Goal: Information Seeking & Learning: Learn about a topic

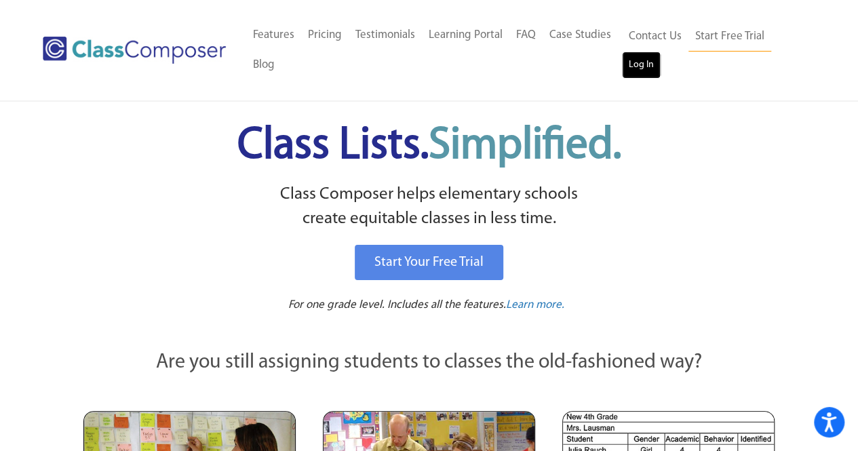
click at [632, 62] on link "Log In" at bounding box center [641, 65] width 39 height 27
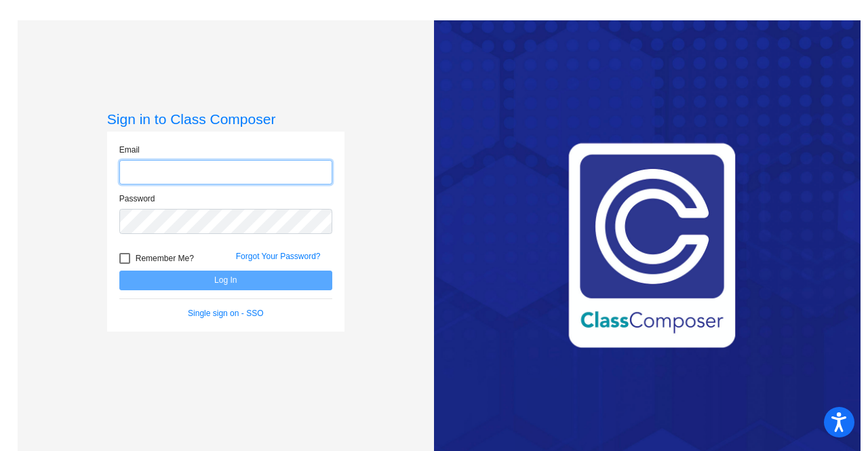
type input "[PERSON_NAME][EMAIL_ADDRESS][DOMAIN_NAME]"
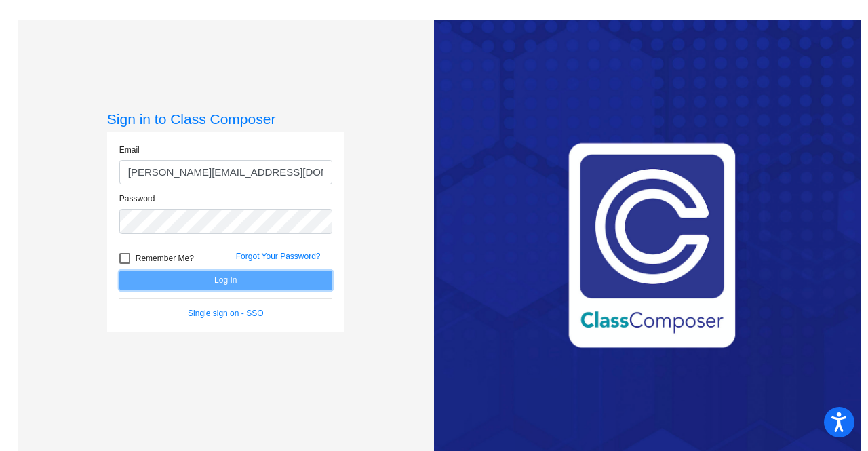
click at [184, 272] on button "Log In" at bounding box center [225, 281] width 213 height 20
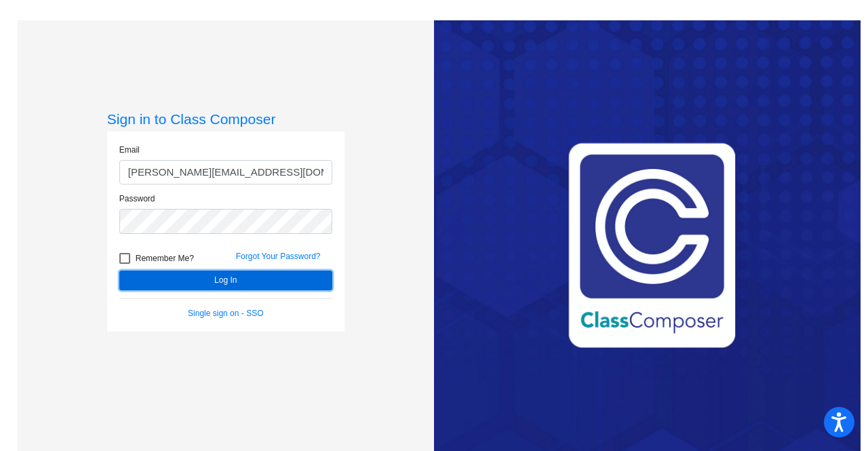
click at [186, 280] on button "Log In" at bounding box center [225, 281] width 213 height 20
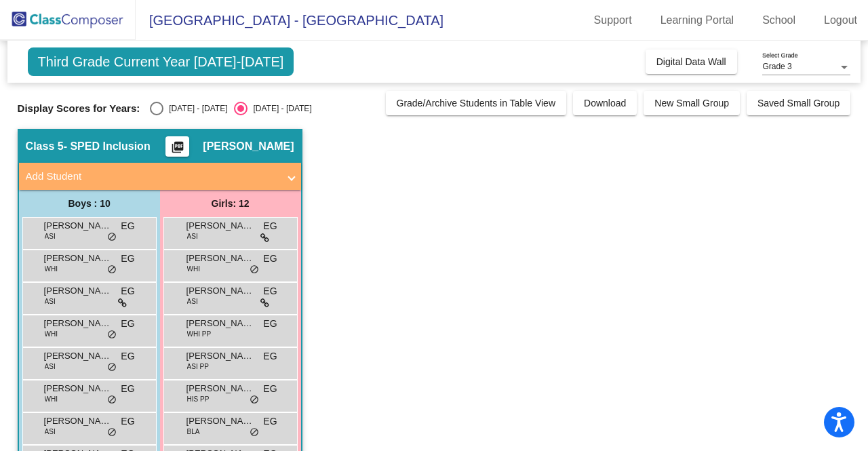
click at [151, 105] on div "Select an option" at bounding box center [157, 109] width 14 height 14
click at [156, 115] on input "2024 - 2025" at bounding box center [156, 115] width 1 height 1
radio input "true"
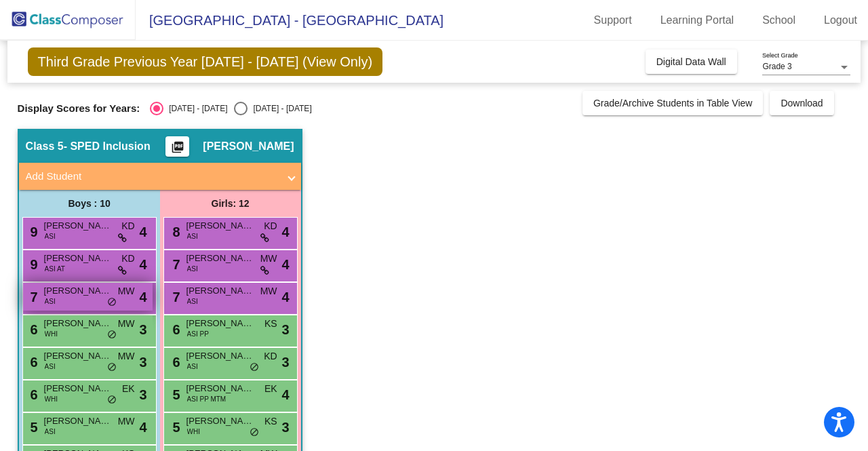
scroll to position [178, 0]
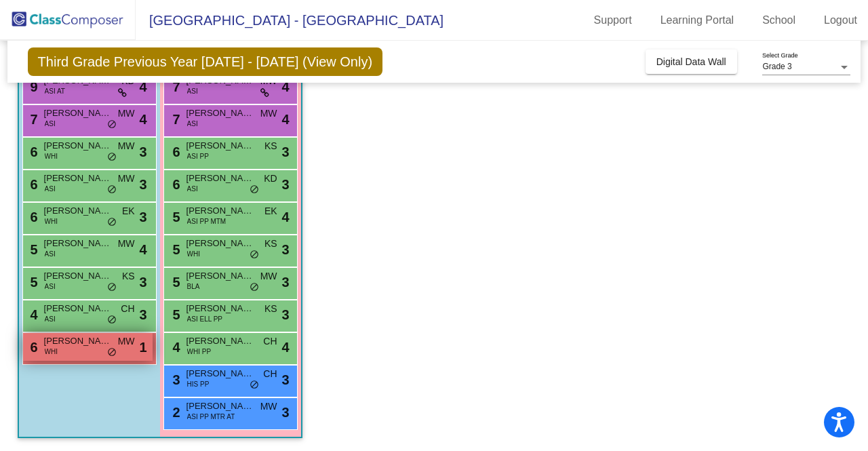
click at [40, 342] on div "6 Daniel Morales WHI MW lock do_not_disturb_alt 1" at bounding box center [87, 347] width 129 height 28
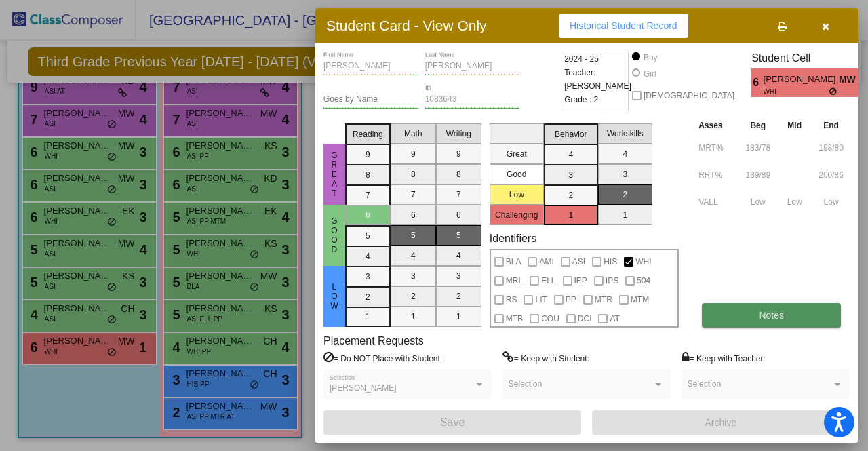
click at [784, 327] on button "Notes" at bounding box center [771, 315] width 139 height 24
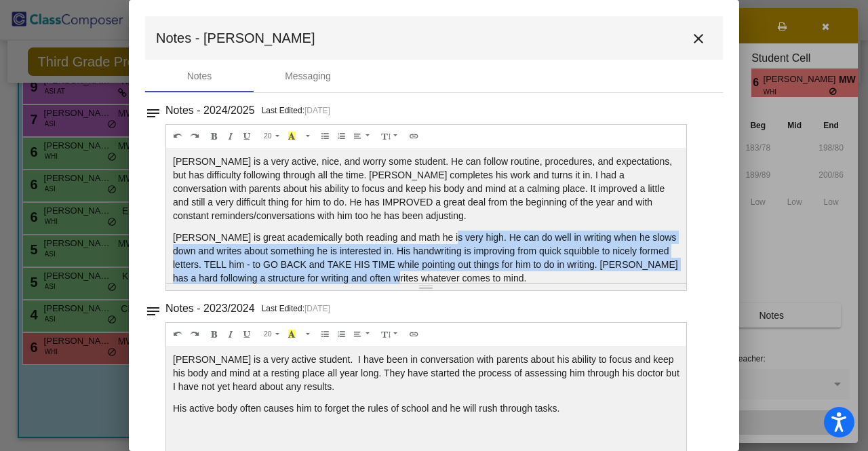
drag, startPoint x: 434, startPoint y: 223, endPoint x: 433, endPoint y: 272, distance: 48.8
click at [433, 272] on div "Daniel is a very active, nice, and worry some student. He can follow routine, p…" at bounding box center [426, 216] width 520 height 136
click at [433, 272] on p "Daniel is great academically both reading and math he is very high. He can do w…" at bounding box center [426, 258] width 506 height 54
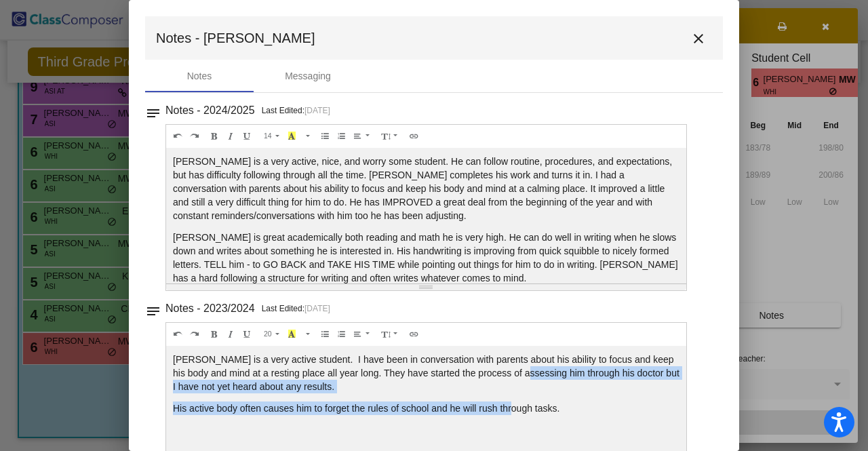
drag, startPoint x: 510, startPoint y: 406, endPoint x: 522, endPoint y: 371, distance: 37.3
click at [522, 371] on div "Daniel is a very active student. I have been in conversation with parents about…" at bounding box center [426, 414] width 520 height 136
click at [522, 371] on p "Daniel is a very active student. I have been in conversation with parents about…" at bounding box center [426, 373] width 506 height 41
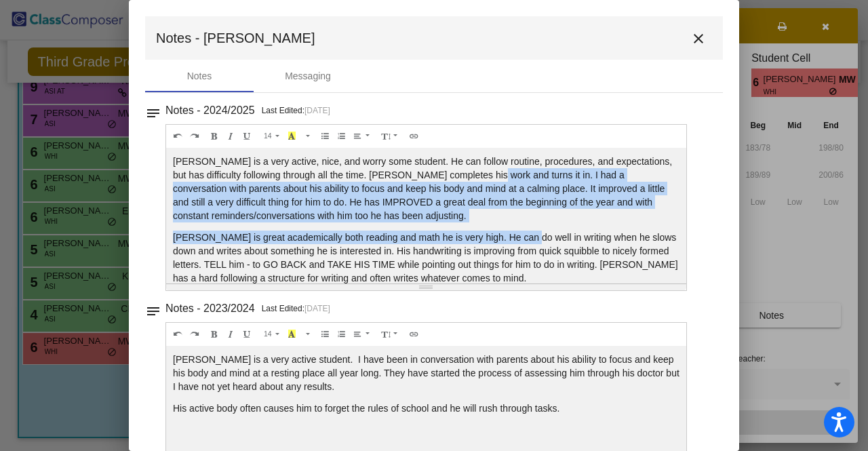
drag, startPoint x: 483, startPoint y: 172, endPoint x: 519, endPoint y: 229, distance: 67.3
click at [519, 229] on div "Daniel is a very active, nice, and worry some student. He can follow routine, p…" at bounding box center [426, 216] width 520 height 136
click at [523, 211] on p "Daniel is a very active, nice, and worry some student. He can follow routine, p…" at bounding box center [426, 189] width 506 height 68
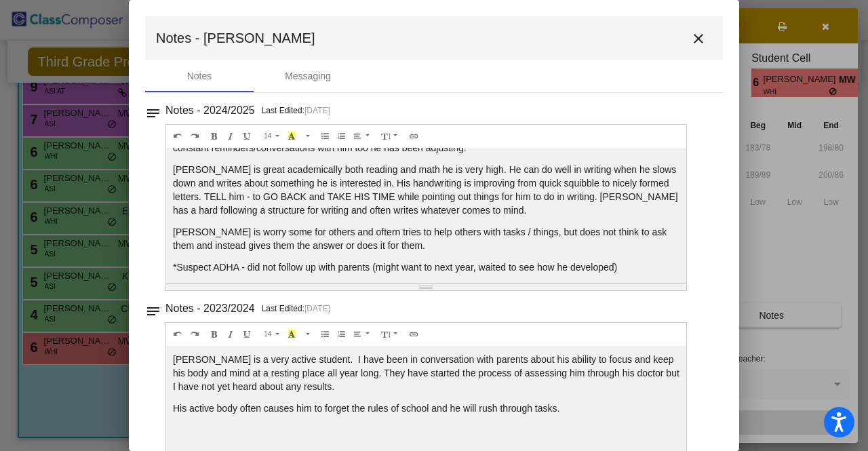
scroll to position [108, 0]
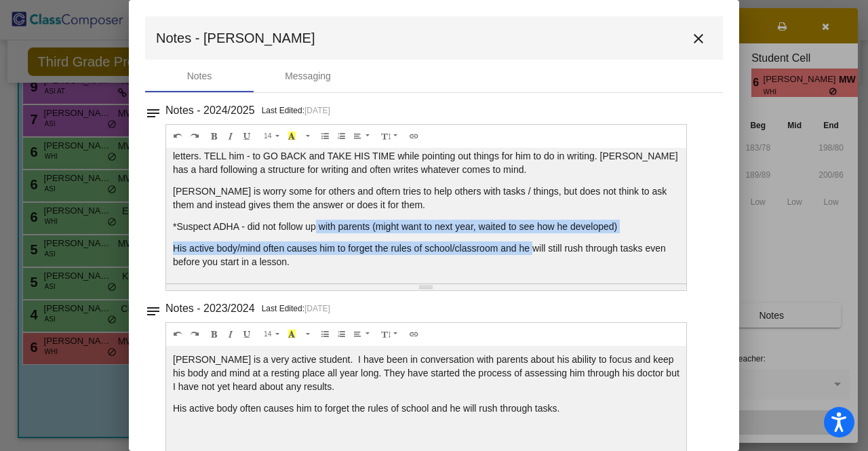
drag, startPoint x: 316, startPoint y: 228, endPoint x: 535, endPoint y: 246, distance: 219.8
click at [535, 246] on div "Daniel is a very active, nice, and worry some student. He can follow routine, p…" at bounding box center [426, 216] width 520 height 136
click at [535, 246] on p "His active body/mind often causes him to forget the rules of school/classroom a…" at bounding box center [426, 254] width 506 height 27
drag, startPoint x: 535, startPoint y: 246, endPoint x: 551, endPoint y: 204, distance: 44.8
click at [551, 204] on div "Daniel is a very active, nice, and worry some student. He can follow routine, p…" at bounding box center [426, 216] width 520 height 136
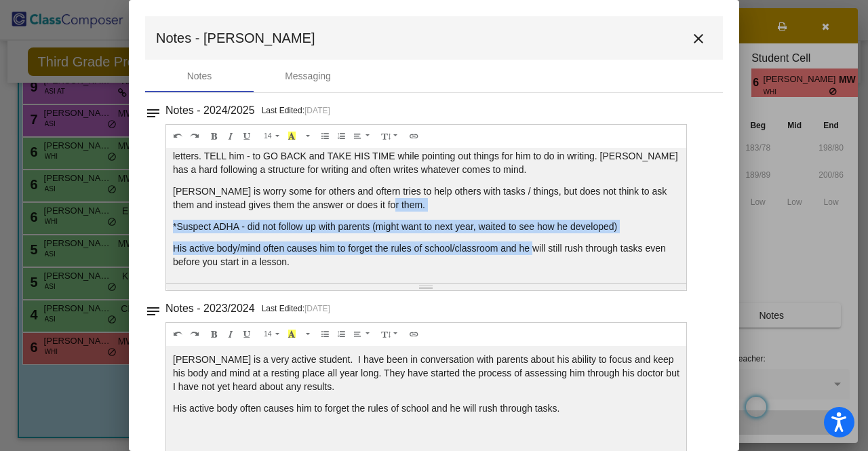
click at [551, 204] on p "Daniel is worry some for others and oftern tries to help others with tasks / th…" at bounding box center [426, 197] width 506 height 27
drag, startPoint x: 551, startPoint y: 204, endPoint x: 555, endPoint y: 249, distance: 45.0
click at [555, 249] on div "Daniel is a very active, nice, and worry some student. He can follow routine, p…" at bounding box center [426, 216] width 520 height 136
click at [555, 249] on p "His active body/mind often causes him to forget the rules of school/classroom a…" at bounding box center [426, 254] width 506 height 27
drag, startPoint x: 555, startPoint y: 256, endPoint x: 578, endPoint y: 189, distance: 70.1
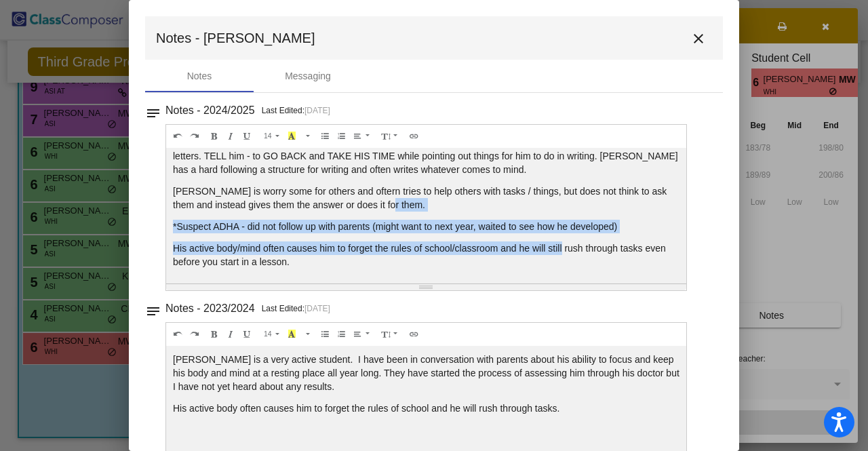
click at [578, 189] on div "Daniel is a very active, nice, and worry some student. He can follow routine, p…" at bounding box center [426, 216] width 520 height 136
click at [578, 189] on p "Daniel is worry some for others and oftern tries to help others with tasks / th…" at bounding box center [426, 197] width 506 height 27
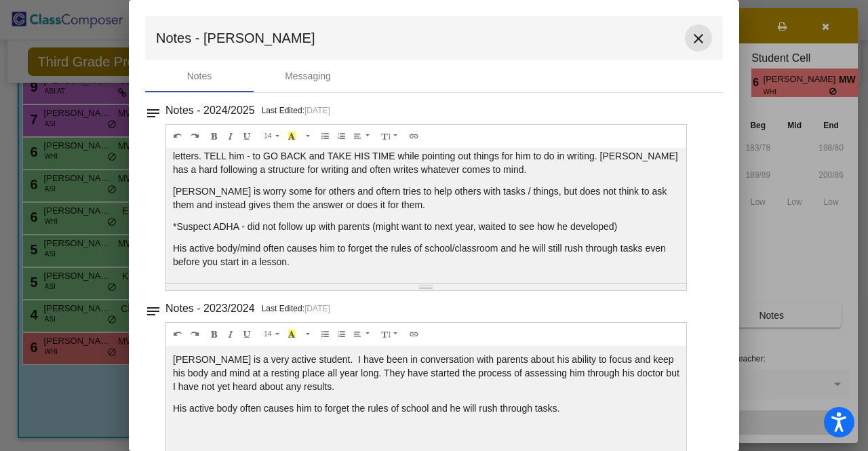
click at [690, 37] on mat-icon "close" at bounding box center [698, 39] width 16 height 16
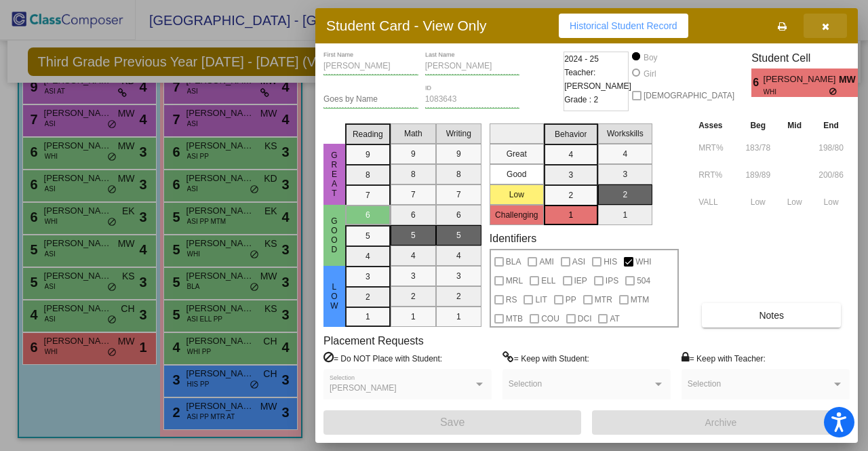
click at [826, 24] on icon "button" at bounding box center [825, 26] width 7 height 9
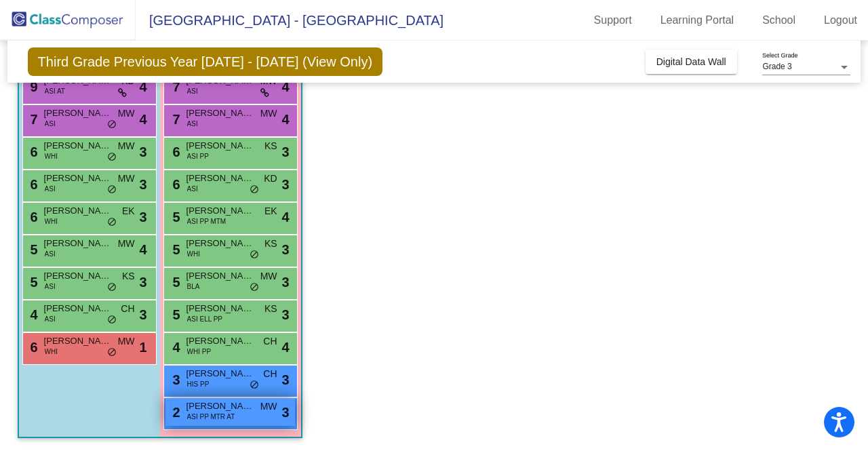
click at [237, 407] on span "Varnika Bompally" at bounding box center [220, 406] width 68 height 14
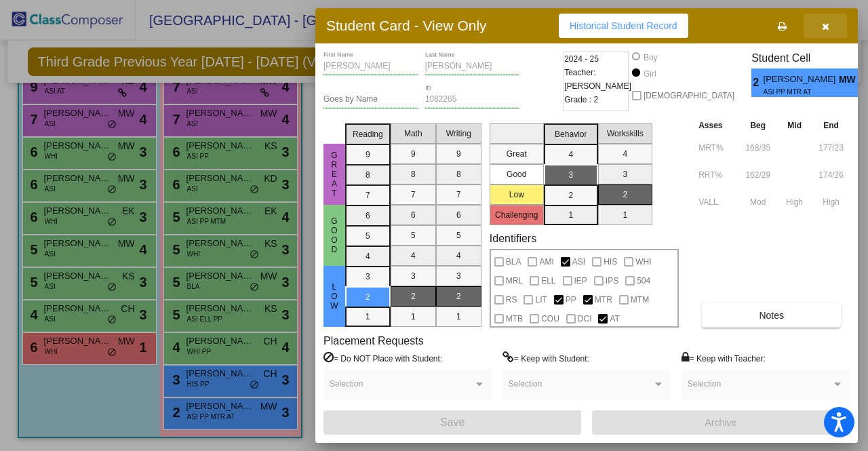
click at [826, 22] on icon "button" at bounding box center [825, 26] width 7 height 9
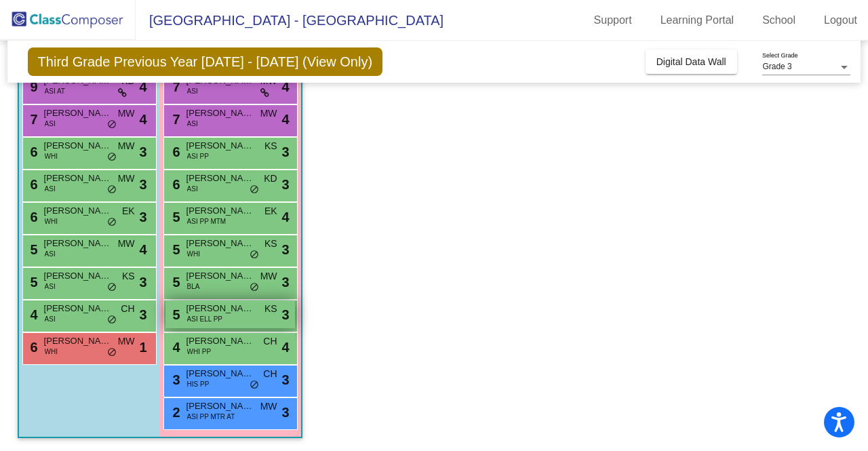
click at [203, 319] on span "ASI ELL PP" at bounding box center [204, 319] width 35 height 10
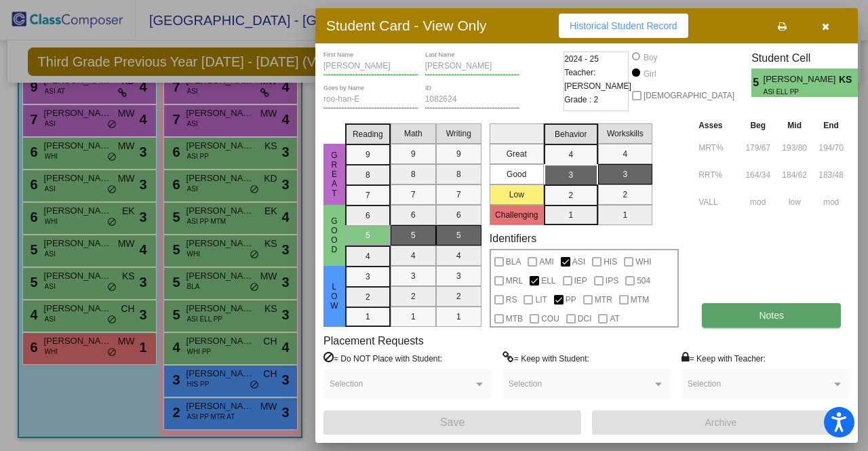
click at [765, 320] on span "Notes" at bounding box center [771, 315] width 25 height 11
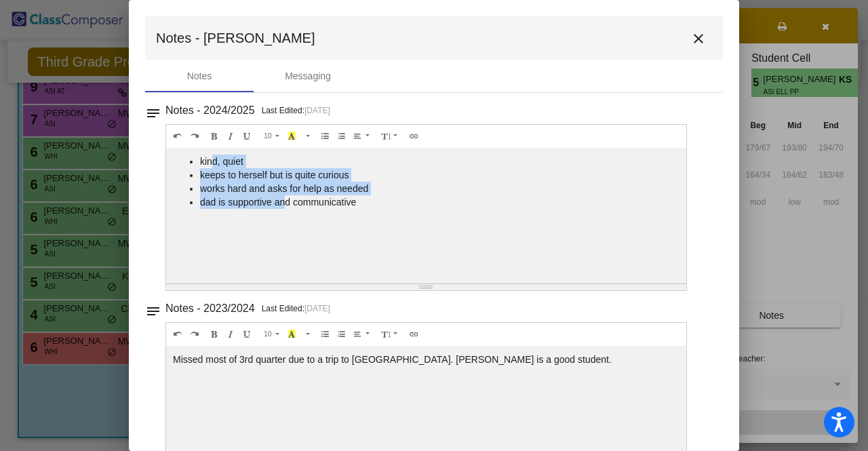
drag, startPoint x: 214, startPoint y: 159, endPoint x: 283, endPoint y: 218, distance: 91.4
click at [283, 218] on div "kind, quiet keeps to herself but is quite curious works hard and asks for help …" at bounding box center [426, 216] width 520 height 136
drag, startPoint x: 374, startPoint y: 204, endPoint x: 367, endPoint y: 156, distance: 48.6
click at [367, 156] on ul "kind, quiet keeps to herself but is quite curious works hard and asks for help …" at bounding box center [426, 182] width 506 height 54
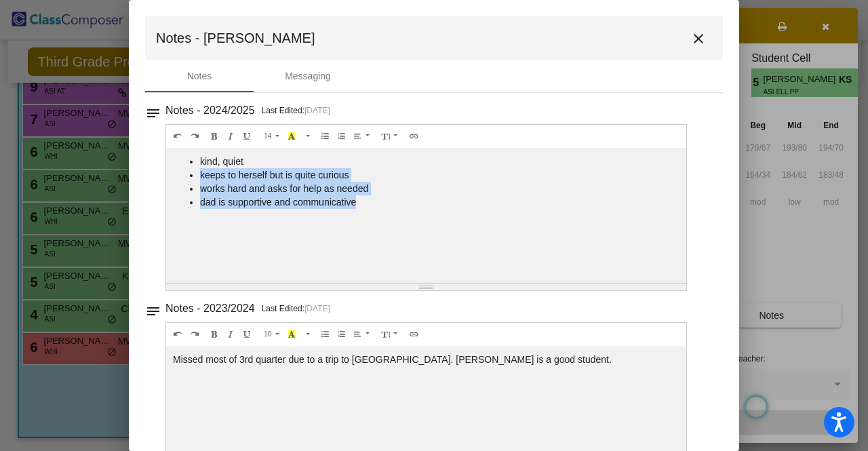
click at [367, 156] on li "kind, quiet" at bounding box center [439, 162] width 479 height 14
drag, startPoint x: 380, startPoint y: 214, endPoint x: 380, endPoint y: 180, distance: 33.9
click at [380, 180] on div "kind, quiet keeps to herself but is quite curious works hard and asks for help …" at bounding box center [426, 216] width 520 height 136
click at [380, 180] on li "keeps to herself but is quite curious" at bounding box center [439, 175] width 479 height 14
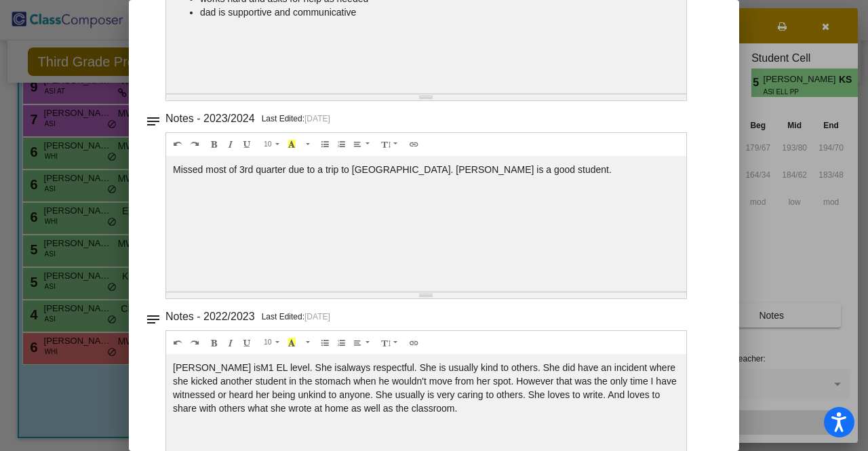
scroll to position [250, 0]
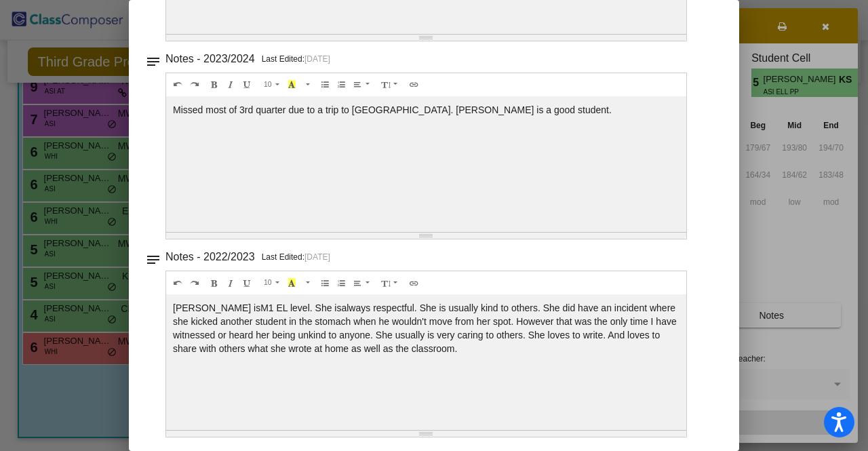
drag, startPoint x: 471, startPoint y: 315, endPoint x: 476, endPoint y: 357, distance: 41.7
click at [476, 357] on div "Ruhani is M1 EL level. She is always respectful. She is usually kind to others.…" at bounding box center [426, 362] width 520 height 136
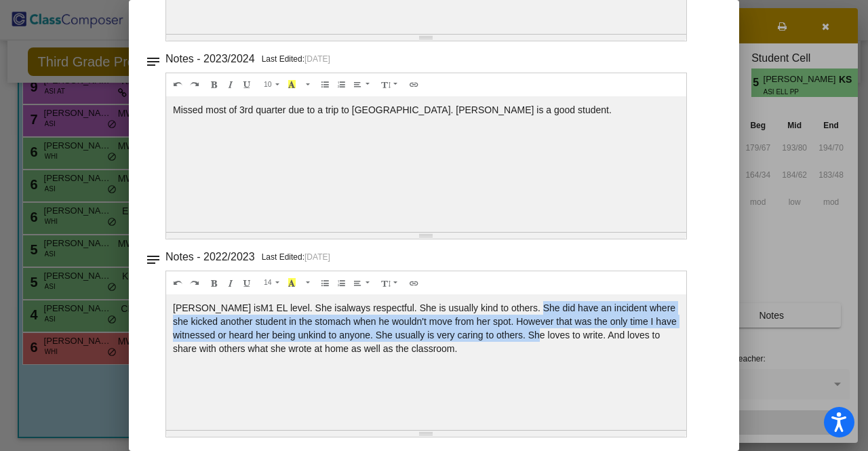
drag, startPoint x: 498, startPoint y: 309, endPoint x: 534, endPoint y: 339, distance: 46.7
click at [534, 339] on div "Ruhani is M1 EL level. She is always respectful. She is usually kind to others.…" at bounding box center [426, 362] width 520 height 136
drag, startPoint x: 485, startPoint y: 304, endPoint x: 485, endPoint y: 346, distance: 41.4
click at [485, 346] on div "Ruhani is M1 EL level. She is always respectful. She is usually kind to others.…" at bounding box center [426, 362] width 520 height 136
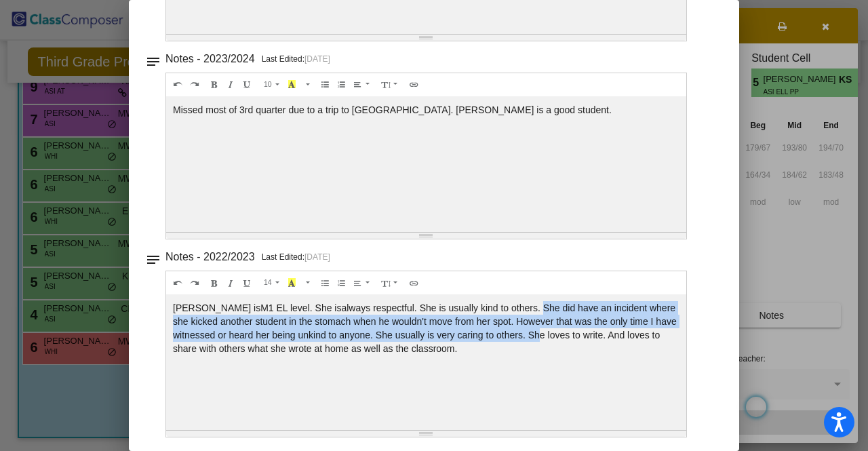
click at [485, 346] on div "Ruhani is M1 EL level. She is always respectful. She is usually kind to others.…" at bounding box center [426, 362] width 520 height 136
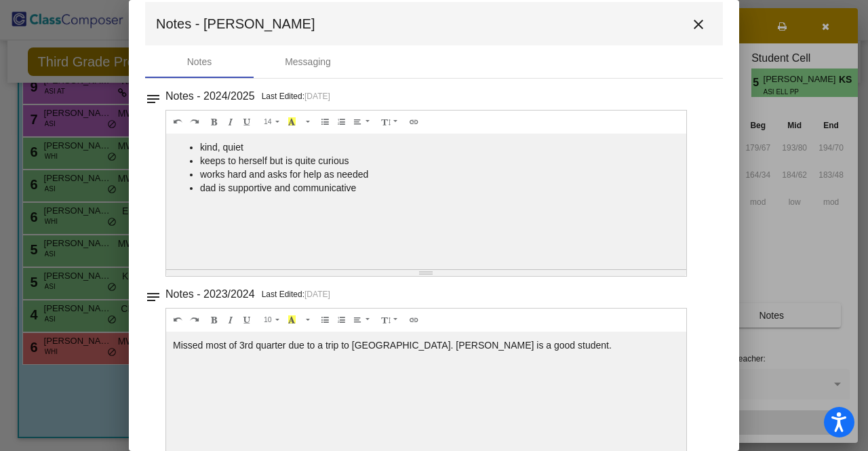
scroll to position [0, 0]
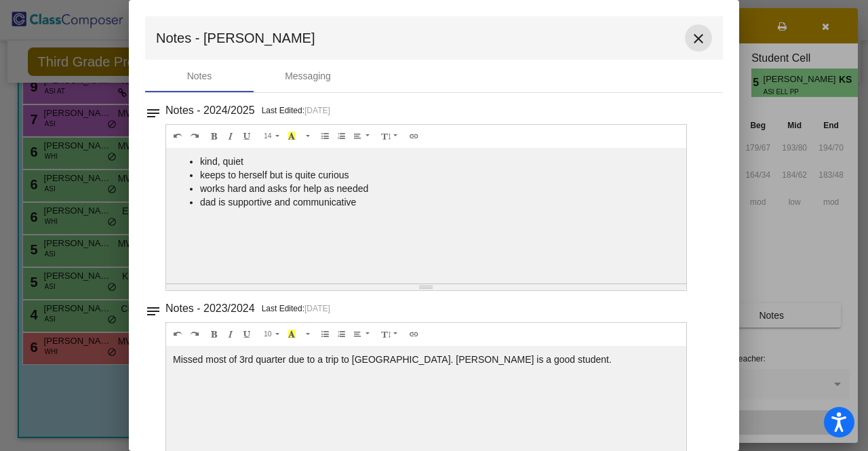
click at [692, 37] on mat-icon "close" at bounding box center [698, 39] width 16 height 16
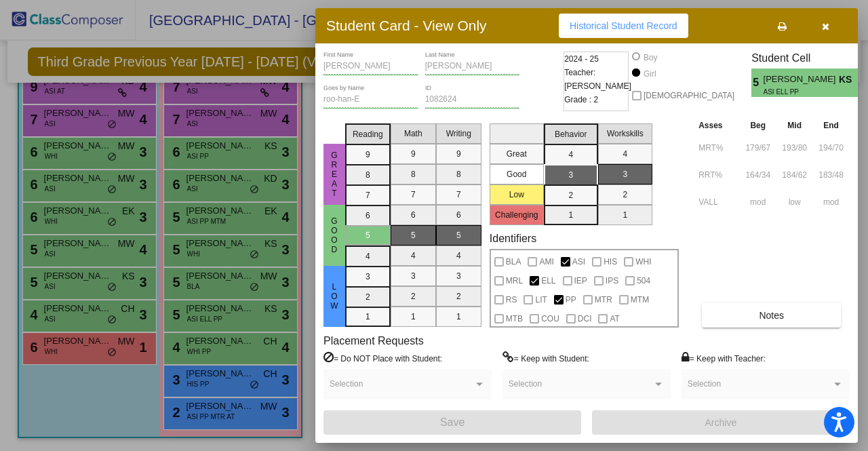
click at [206, 277] on div at bounding box center [434, 225] width 868 height 451
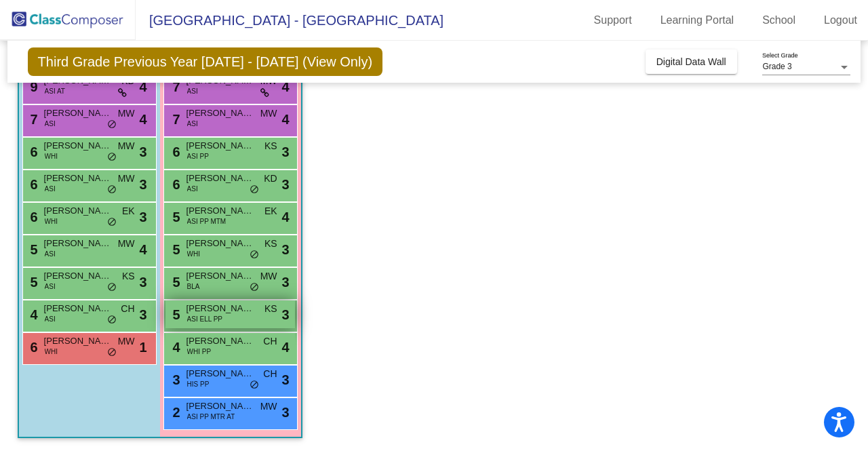
click at [192, 317] on span "ASI ELL PP" at bounding box center [204, 319] width 35 height 10
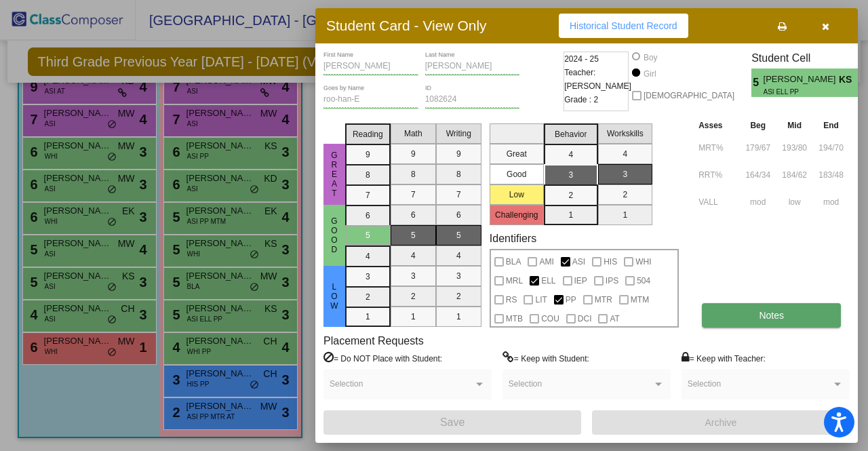
click at [762, 321] on button "Notes" at bounding box center [771, 315] width 139 height 24
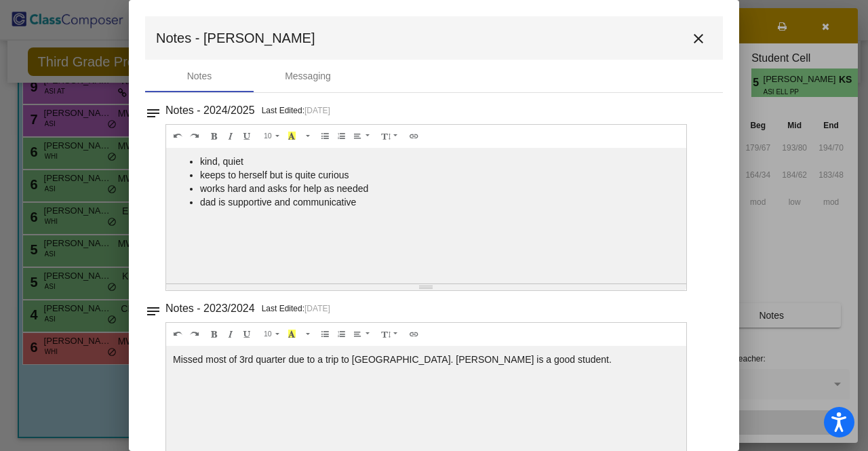
click at [686, 48] on button "close" at bounding box center [698, 37] width 27 height 27
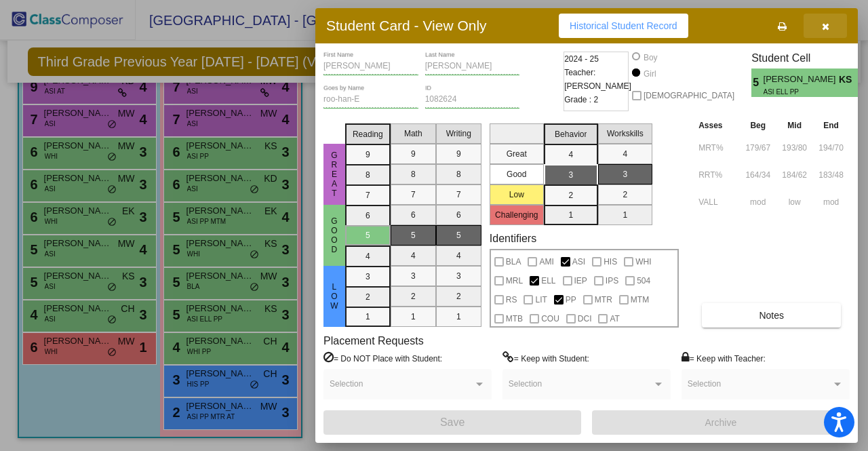
click at [822, 21] on span "button" at bounding box center [825, 25] width 7 height 11
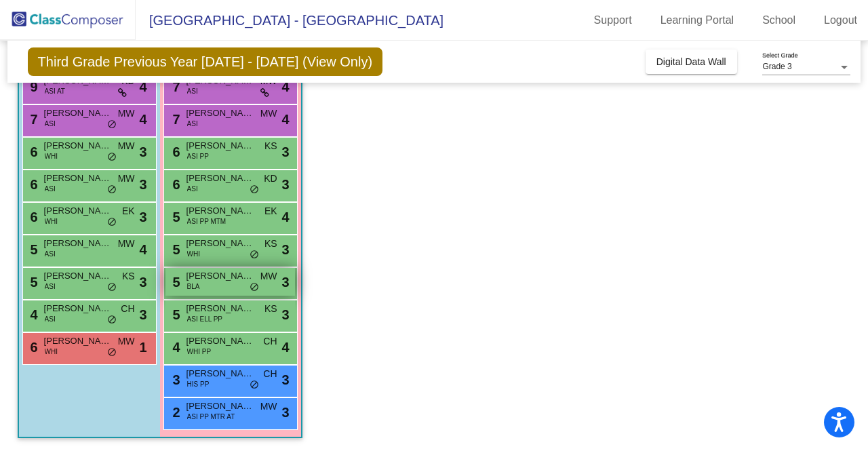
click at [194, 286] on span "BLA" at bounding box center [193, 286] width 13 height 10
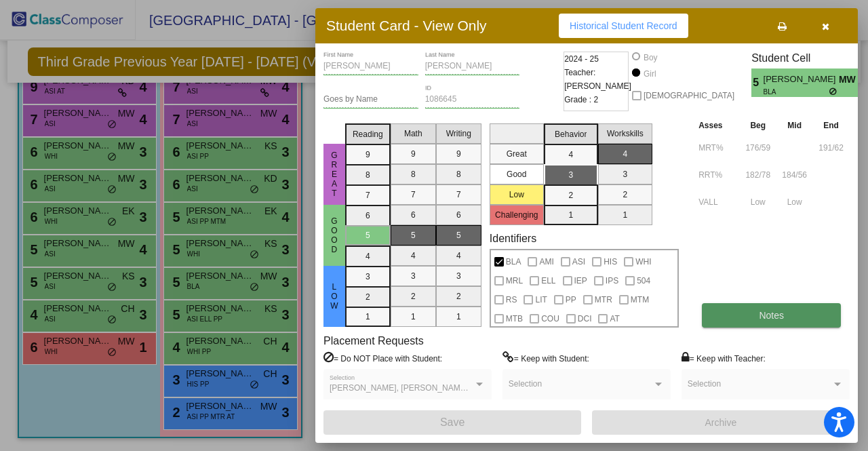
click at [734, 304] on button "Notes" at bounding box center [771, 315] width 139 height 24
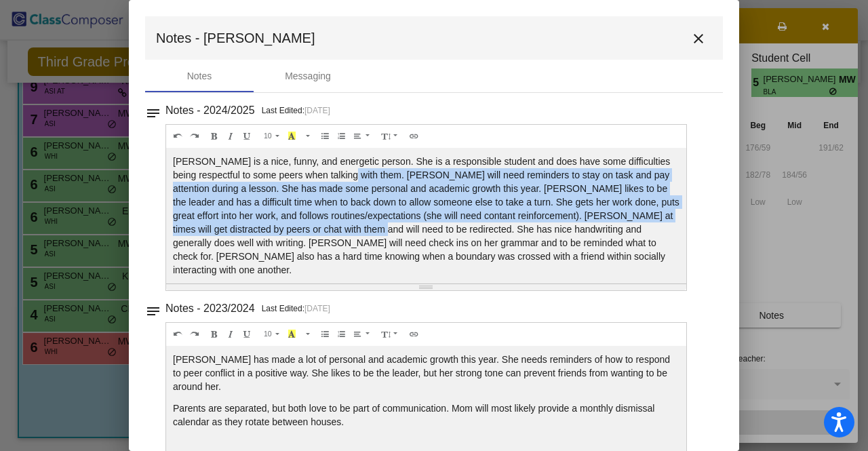
drag, startPoint x: 361, startPoint y: 181, endPoint x: 369, endPoint y: 224, distance: 44.0
click at [369, 224] on p "Riley is a nice, funny, and energetic person. She is a responsible student and …" at bounding box center [426, 216] width 506 height 122
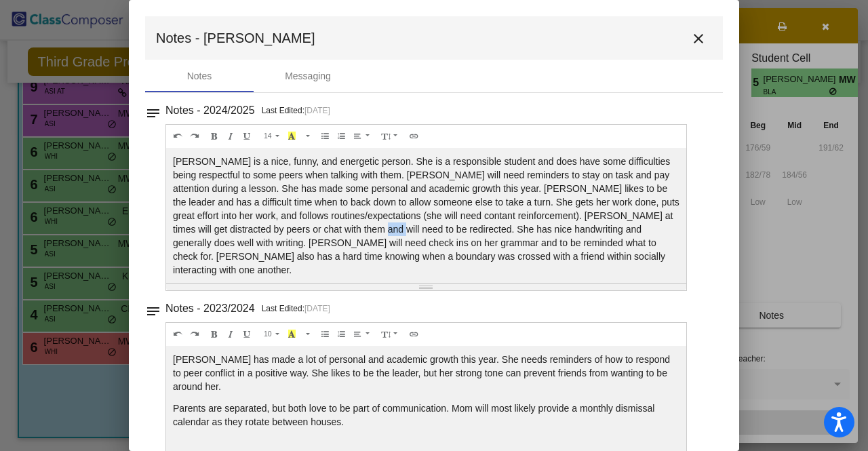
click at [369, 224] on p "Riley is a nice, funny, and energetic person. She is a responsible student and …" at bounding box center [426, 216] width 506 height 122
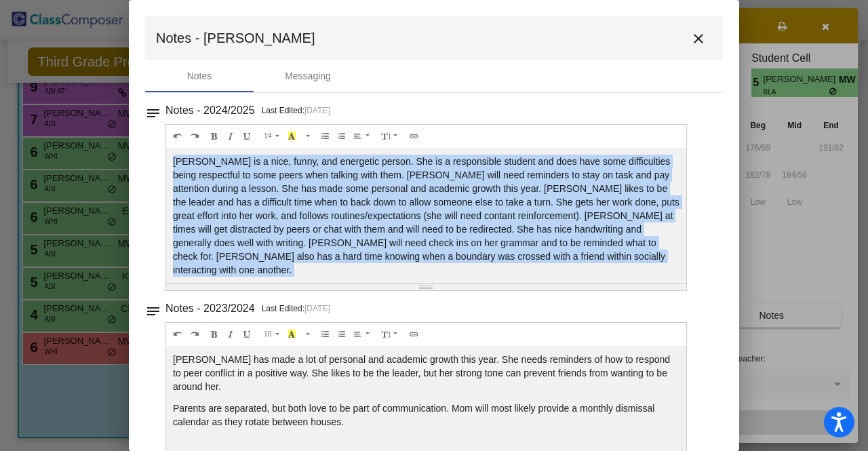
click at [369, 224] on p "Riley is a nice, funny, and energetic person. She is a responsible student and …" at bounding box center [426, 216] width 506 height 122
click at [377, 224] on p "Riley is a nice, funny, and energetic person. She is a responsible student and …" at bounding box center [426, 216] width 506 height 122
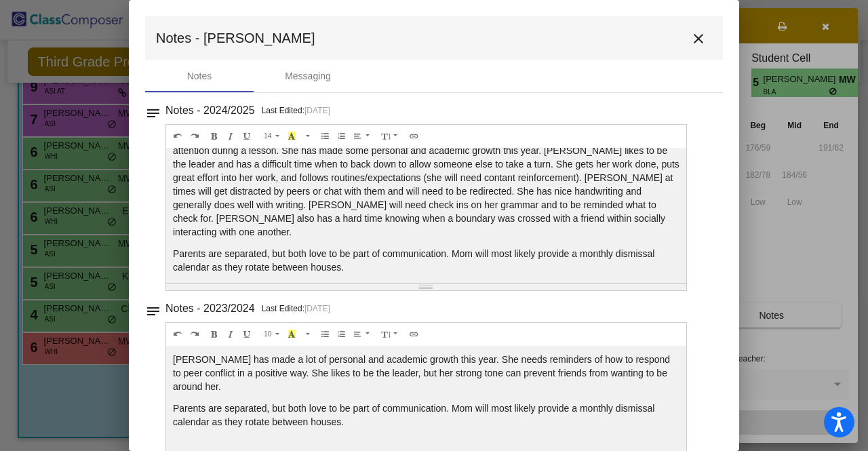
scroll to position [65, 0]
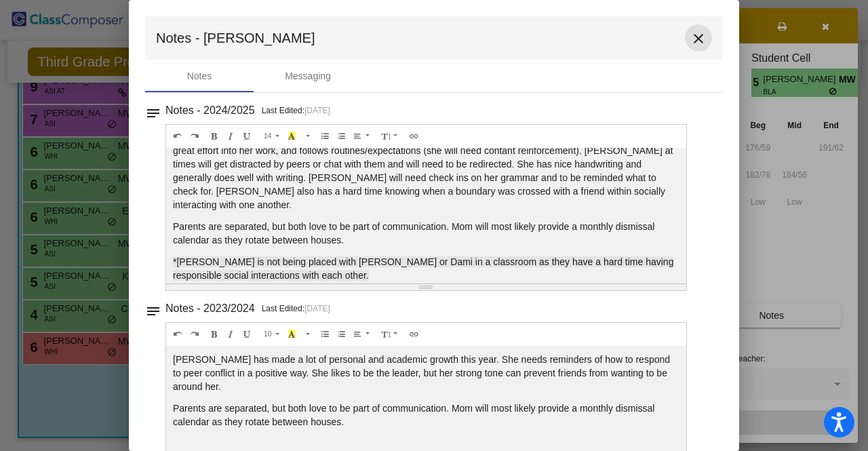
click at [691, 36] on mat-icon "close" at bounding box center [698, 39] width 16 height 16
